Goal: Task Accomplishment & Management: Manage account settings

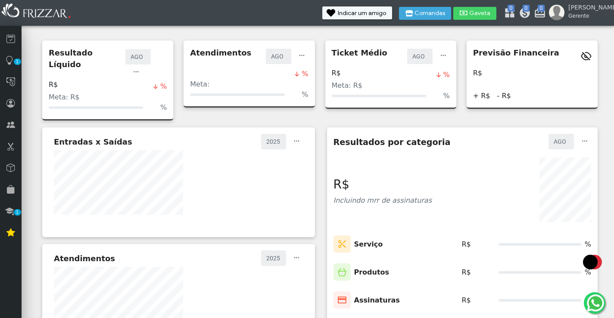
click at [87, 102] on div "%" at bounding box center [108, 107] width 118 height 10
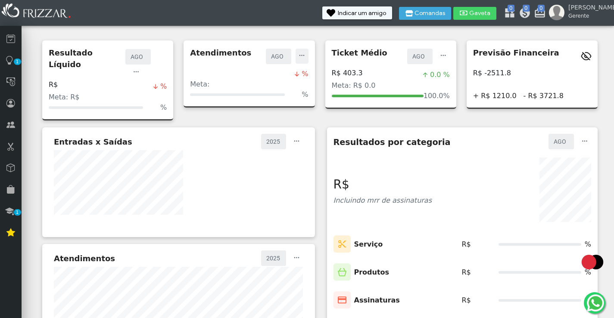
click at [298, 56] on span "button" at bounding box center [302, 51] width 9 height 9
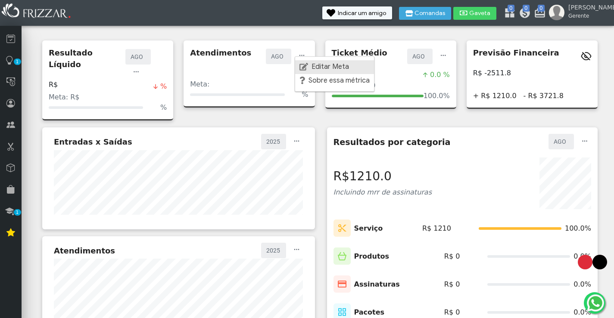
click at [325, 61] on link "Editar Meta" at bounding box center [334, 67] width 79 height 14
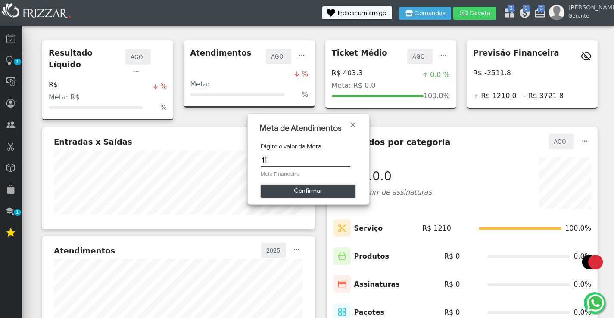
type input "115"
click at [311, 192] on span "Confirmar" at bounding box center [308, 191] width 83 height 13
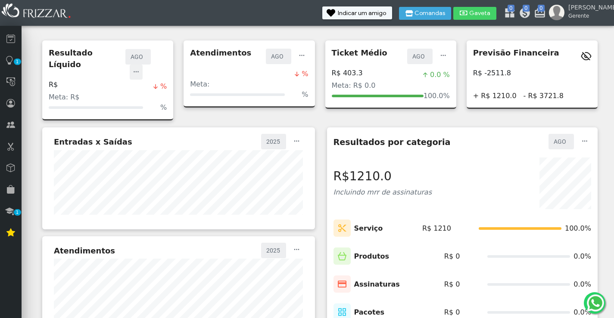
click at [140, 64] on span "button" at bounding box center [136, 68] width 9 height 9
click at [172, 63] on span "Editar Meta" at bounding box center [188, 66] width 37 height 7
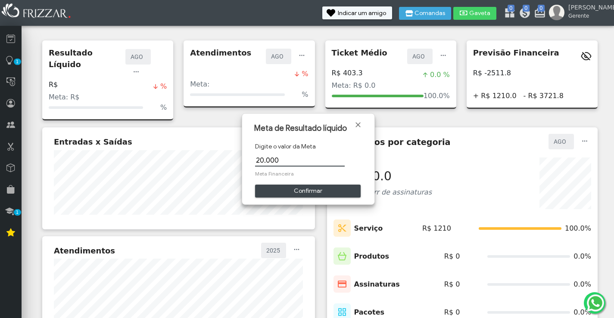
type input "20.000,00"
click at [268, 174] on span "Meta Financeira" at bounding box center [308, 174] width 106 height 8
click at [297, 192] on span "Confirmar" at bounding box center [307, 191] width 93 height 13
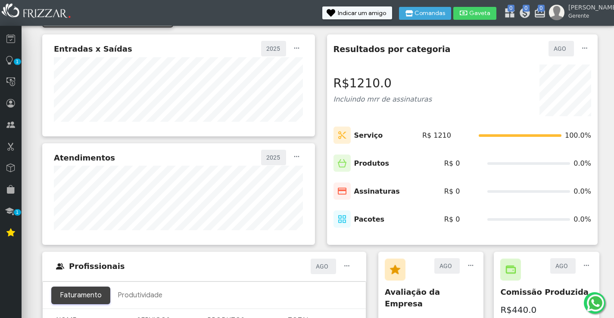
scroll to position [7, 0]
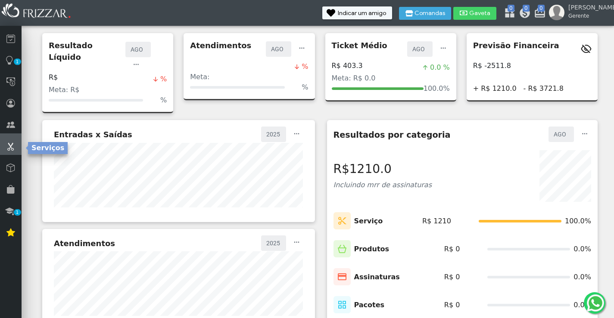
click at [11, 152] on icon at bounding box center [10, 146] width 9 height 10
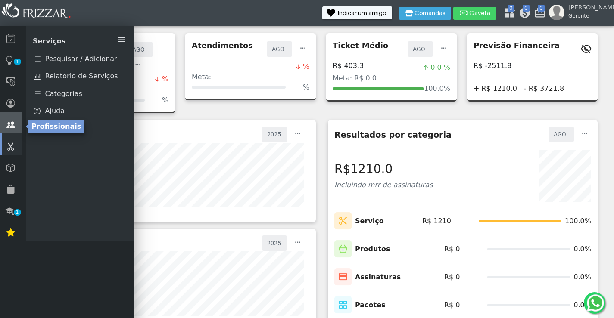
click at [11, 129] on icon at bounding box center [10, 125] width 9 height 10
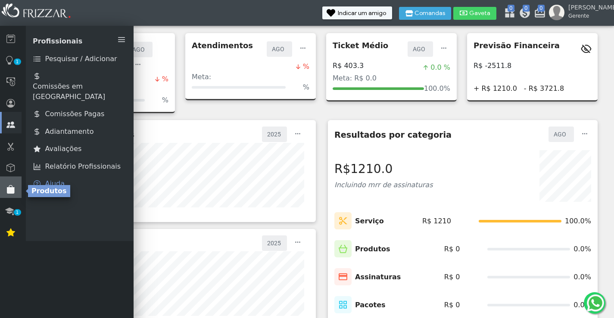
click at [11, 191] on icon at bounding box center [10, 189] width 9 height 10
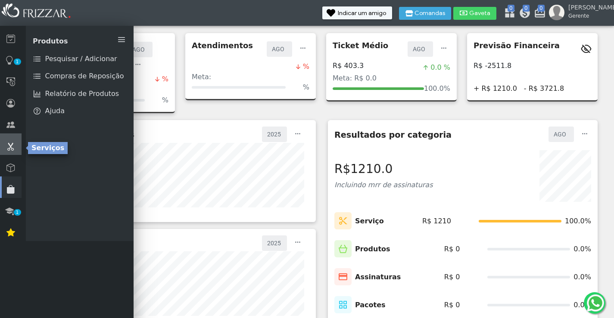
click at [14, 150] on icon at bounding box center [10, 146] width 9 height 10
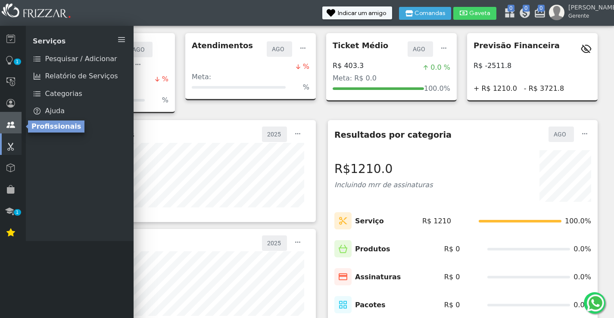
click at [17, 123] on link at bounding box center [11, 123] width 22 height 22
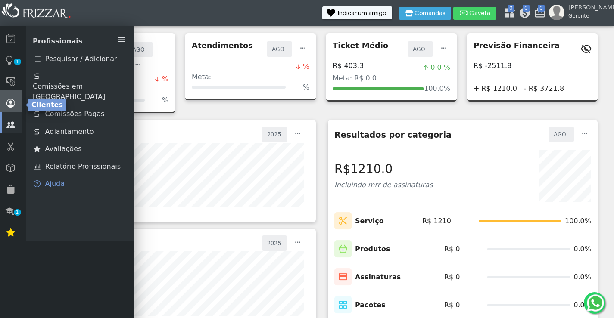
click at [19, 103] on link at bounding box center [11, 101] width 22 height 22
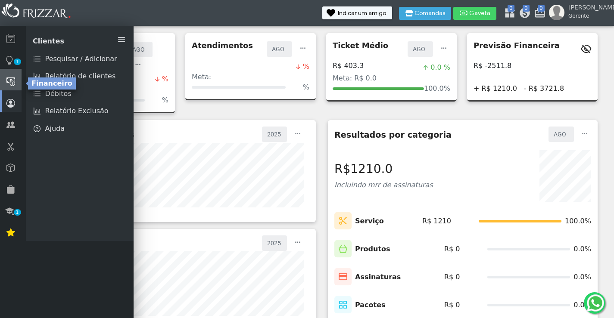
click at [19, 82] on link at bounding box center [11, 80] width 22 height 22
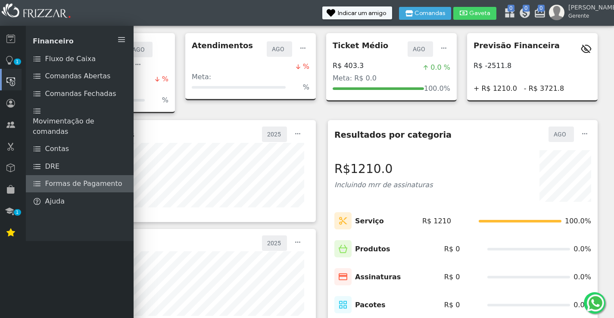
click at [61, 179] on span "Formas de Pagamento" at bounding box center [83, 184] width 77 height 10
